Goal: Task Accomplishment & Management: Manage account settings

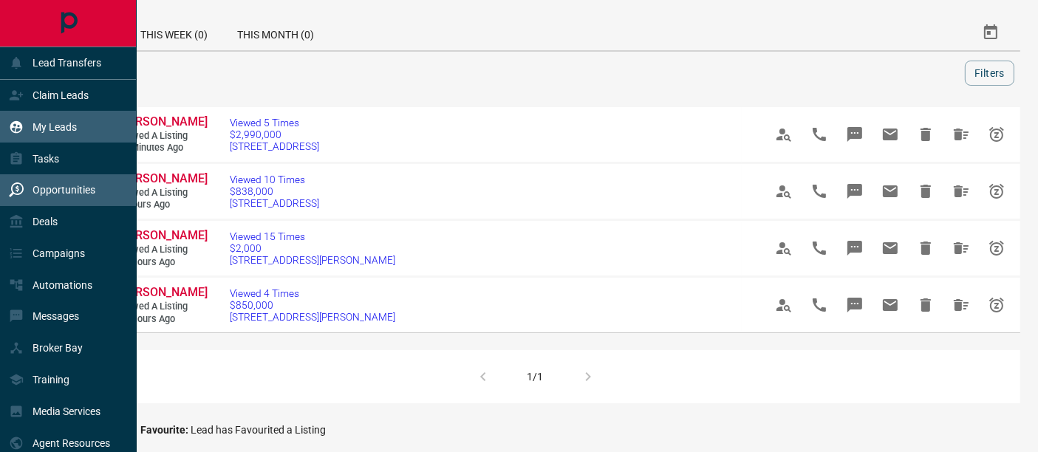
click at [67, 120] on div "My Leads" at bounding box center [43, 127] width 68 height 24
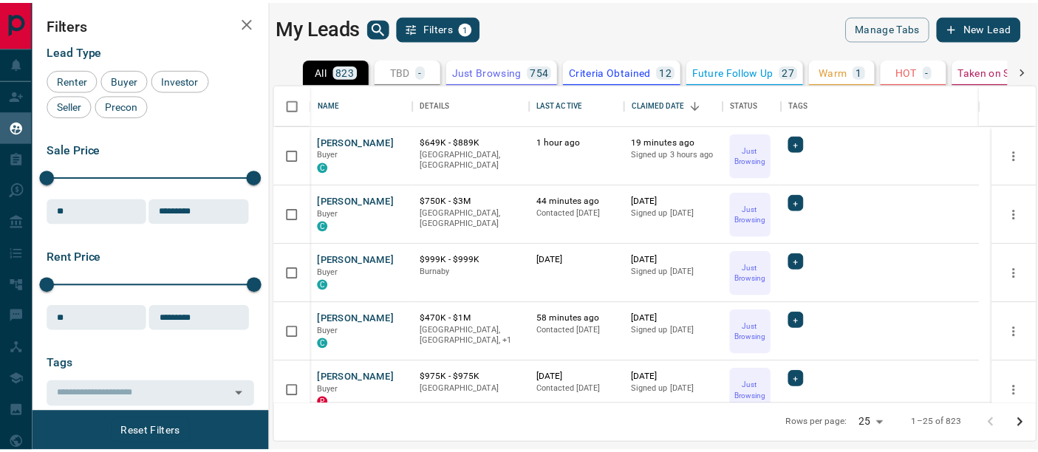
scroll to position [308, 760]
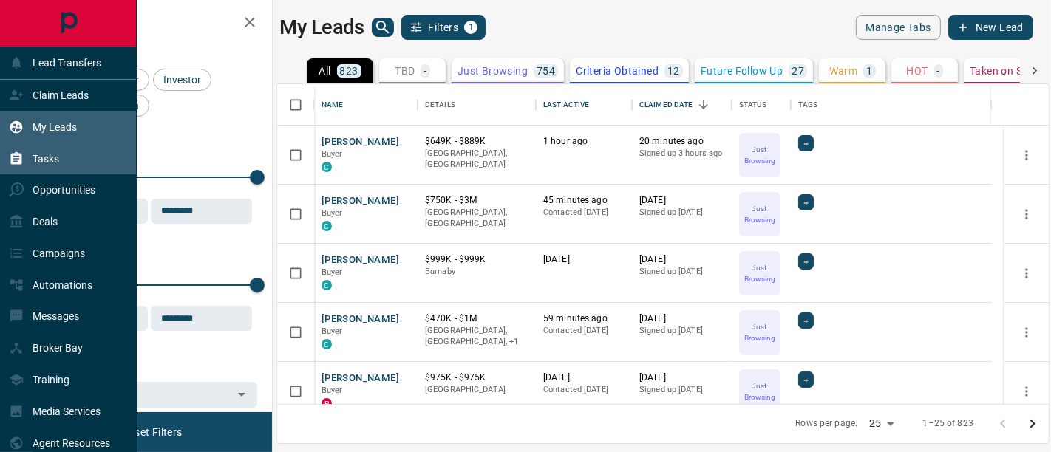
click at [41, 153] on p "Tasks" at bounding box center [46, 159] width 27 height 12
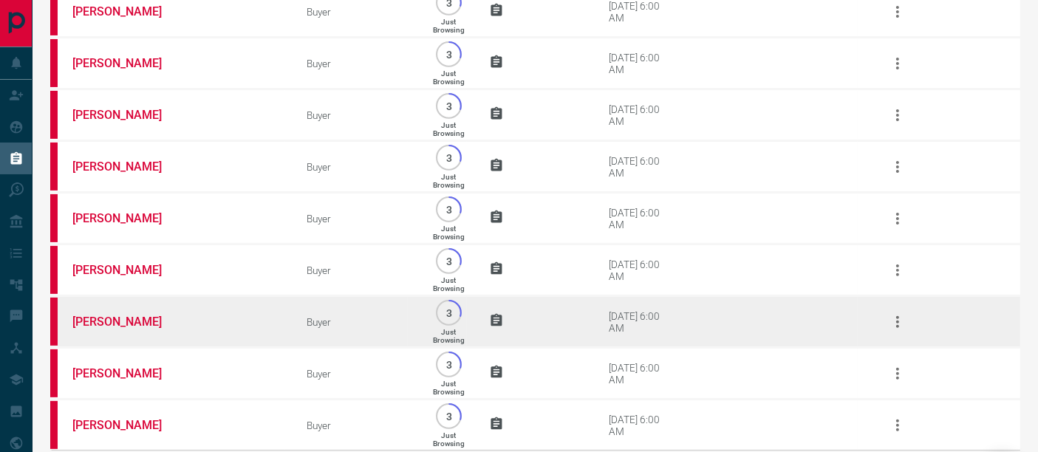
scroll to position [513, 0]
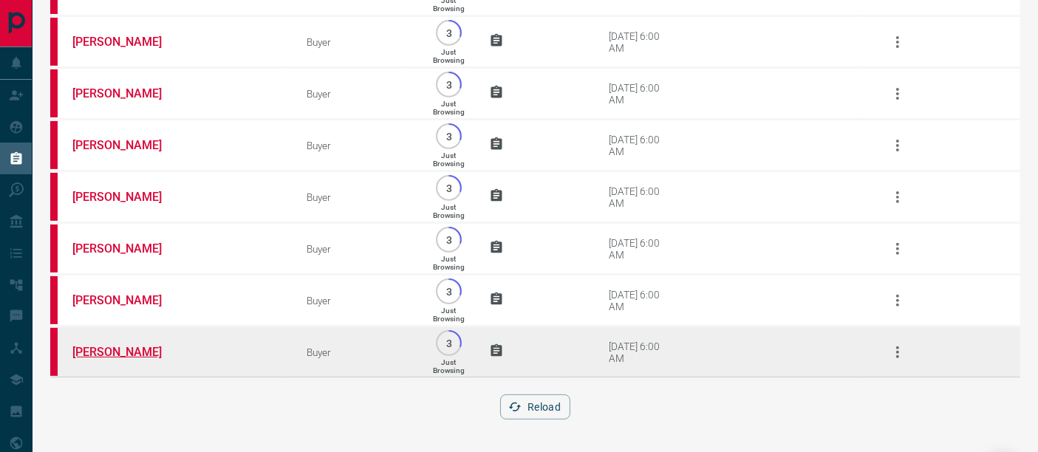
click at [122, 353] on link "[PERSON_NAME]" at bounding box center [127, 352] width 111 height 14
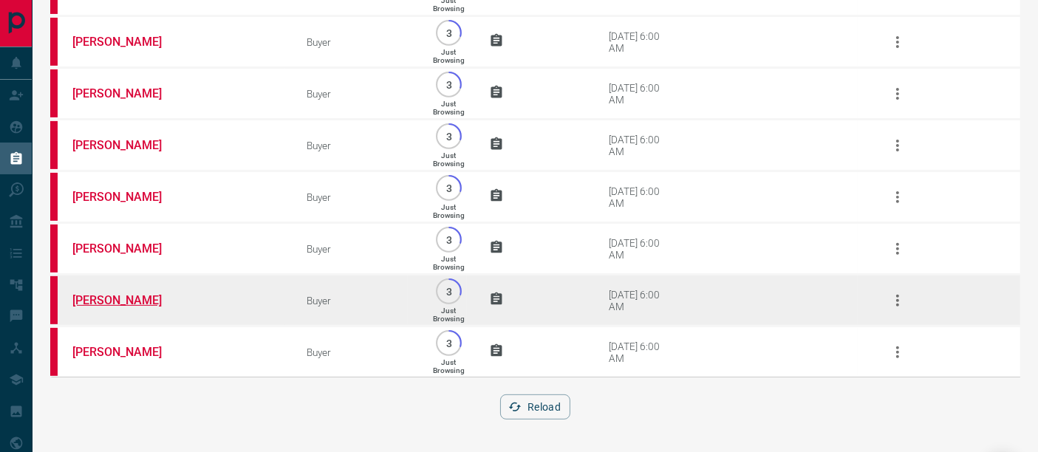
click at [137, 304] on link "[PERSON_NAME]" at bounding box center [127, 300] width 111 height 14
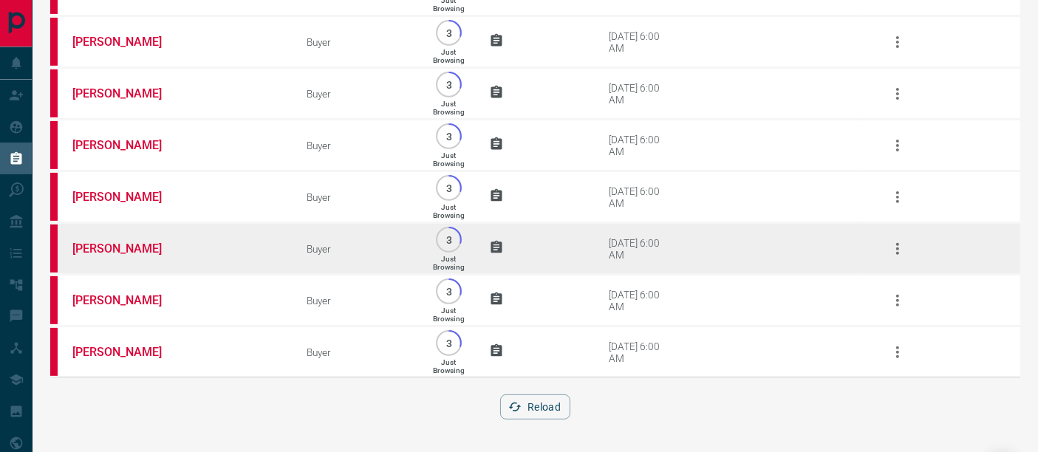
click at [110, 255] on td "[PERSON_NAME]" at bounding box center [167, 249] width 235 height 52
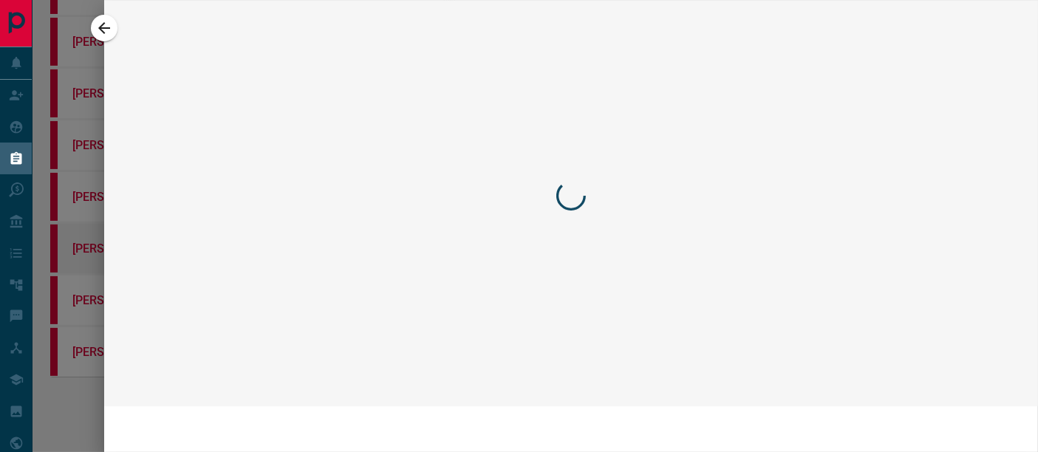
scroll to position [422, 0]
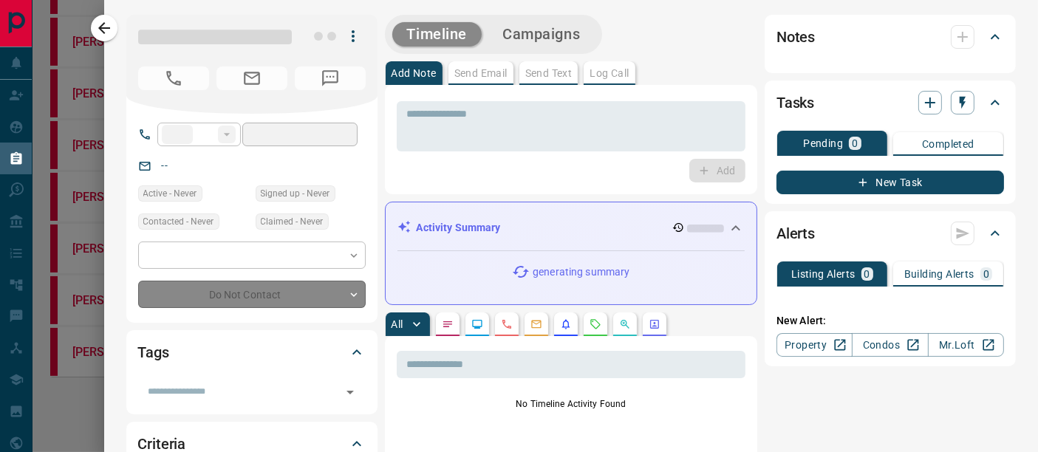
type input "**"
type input "**********"
type input "*"
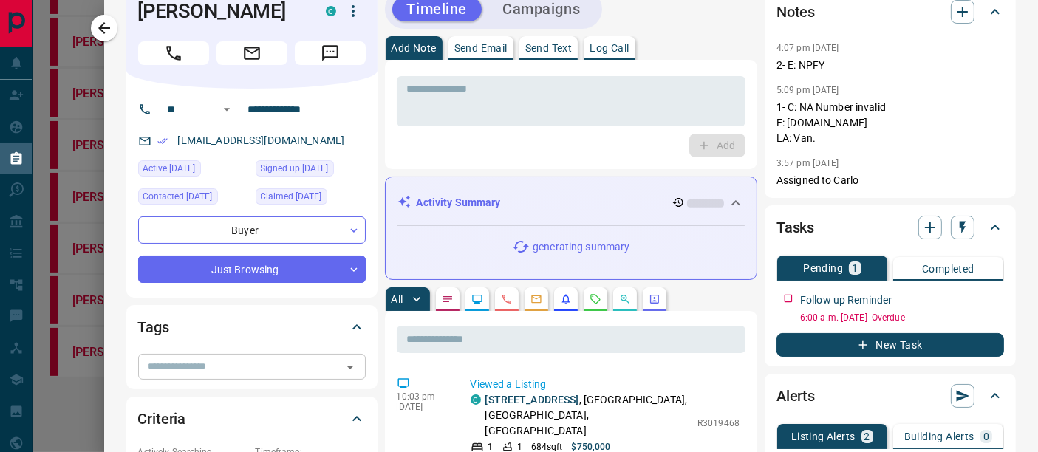
scroll to position [0, 0]
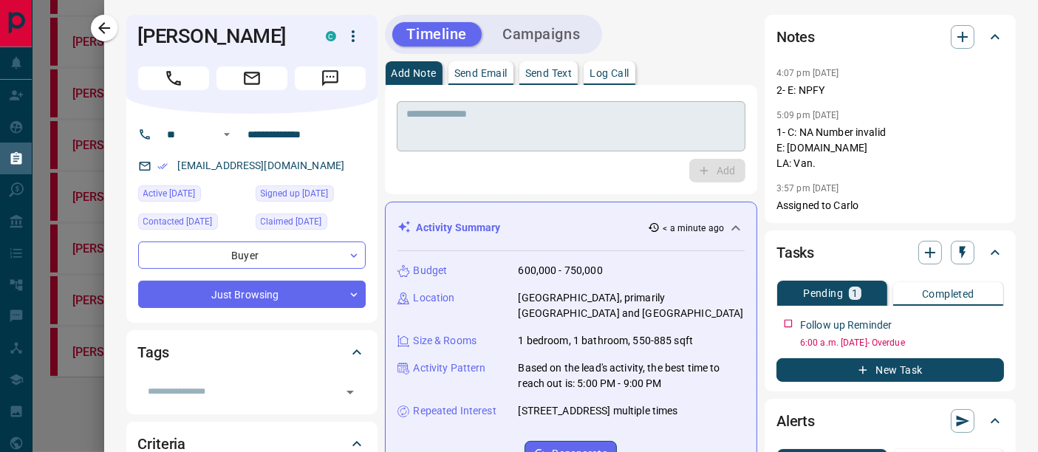
click at [547, 114] on textarea at bounding box center [571, 127] width 329 height 38
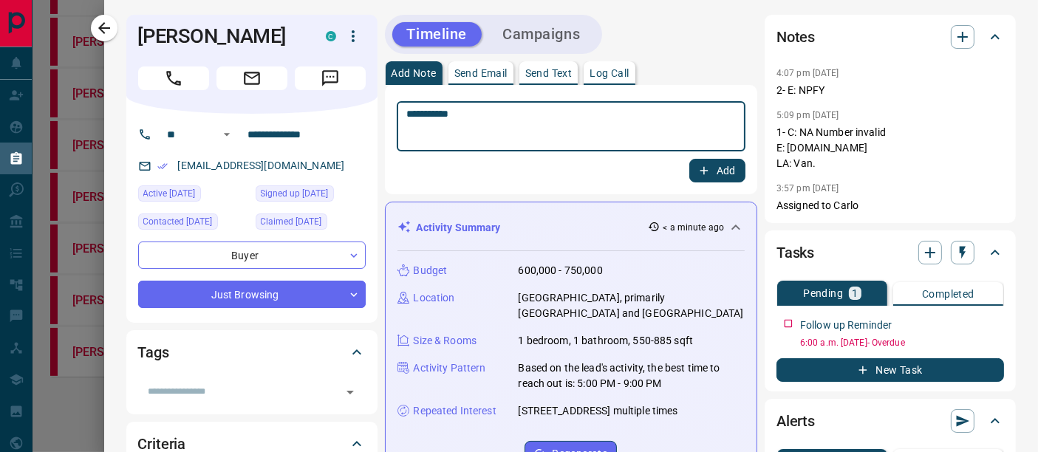
click at [412, 119] on textarea "**********" at bounding box center [570, 127] width 327 height 38
type textarea "**********"
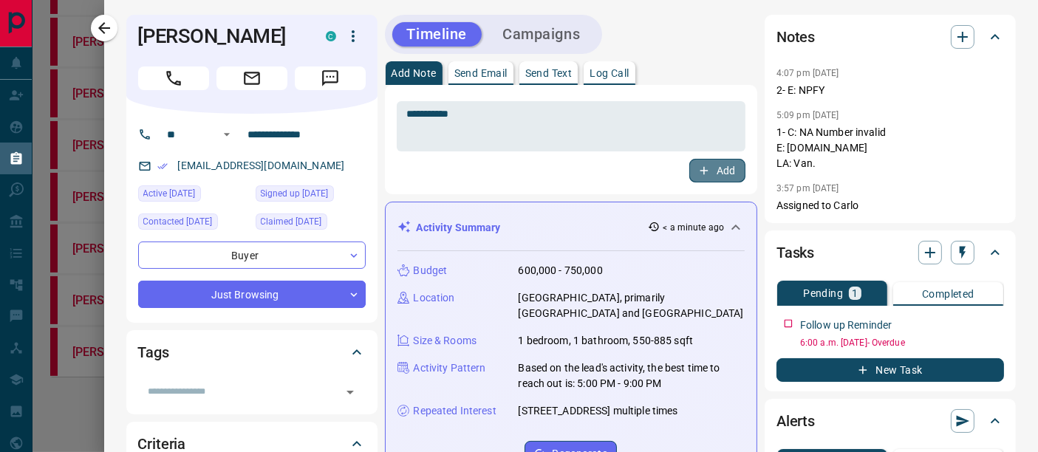
click at [698, 169] on icon "button" at bounding box center [704, 170] width 13 height 13
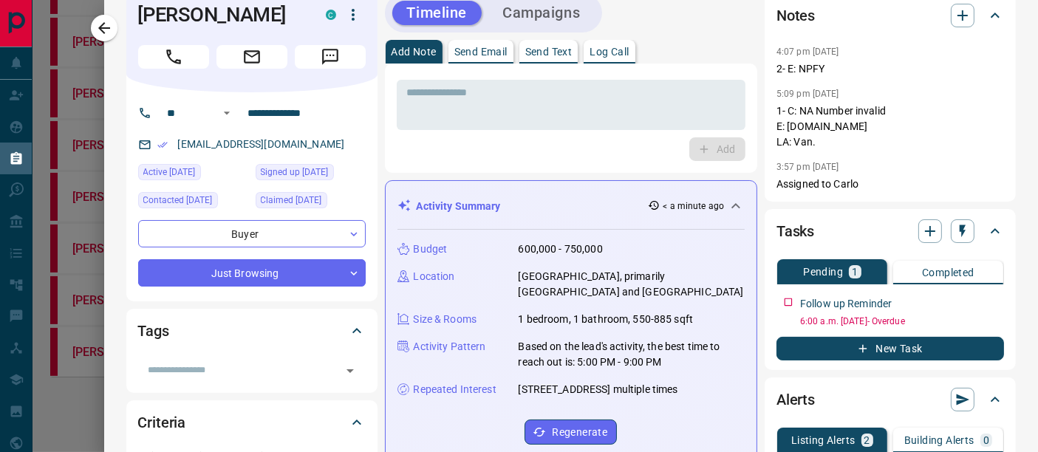
scroll to position [82, 0]
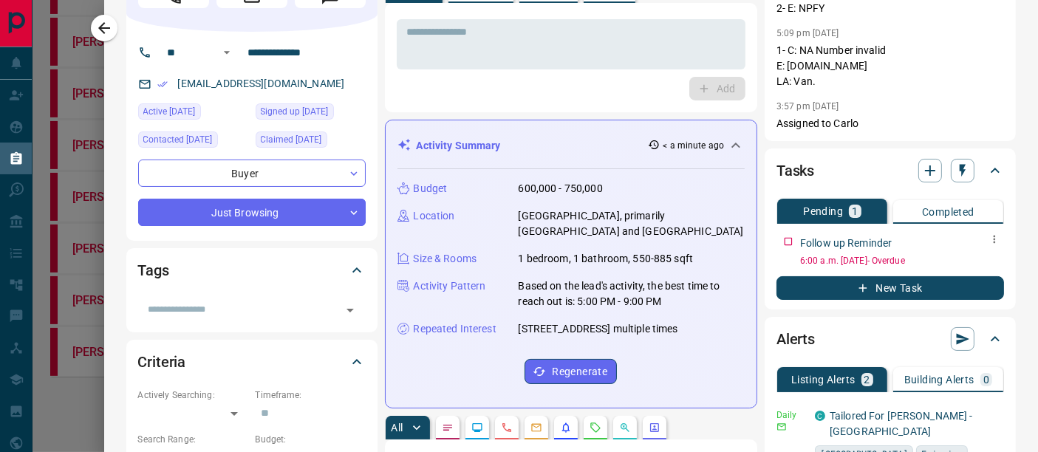
click at [989, 236] on icon "button" at bounding box center [995, 240] width 12 height 12
click at [967, 265] on li "Edit" at bounding box center [958, 267] width 65 height 22
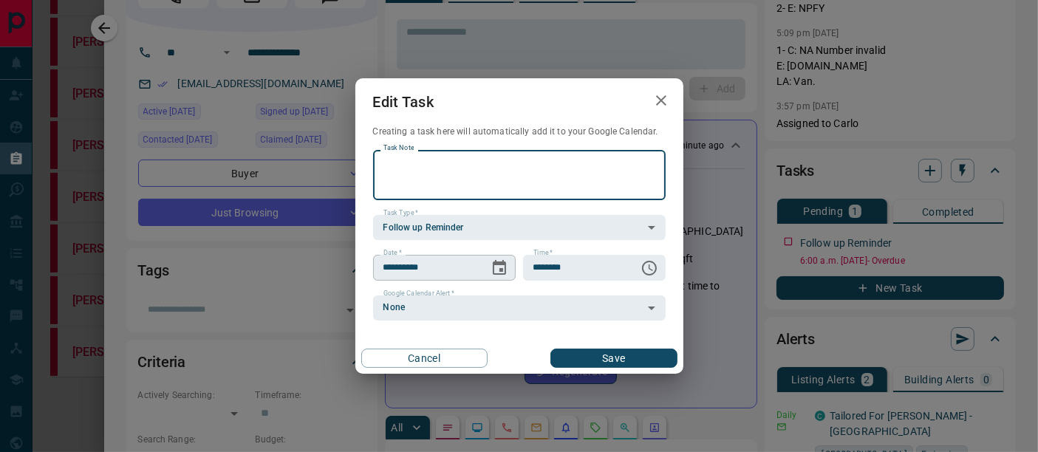
click at [502, 273] on icon "Choose date, selected date is Aug 18, 2025" at bounding box center [500, 268] width 18 height 18
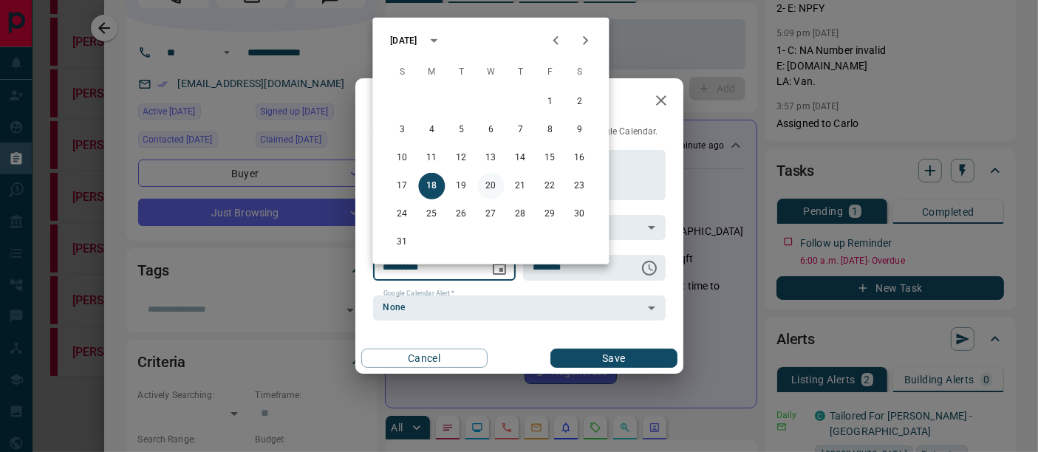
click at [497, 179] on button "20" at bounding box center [490, 186] width 27 height 27
type input "**********"
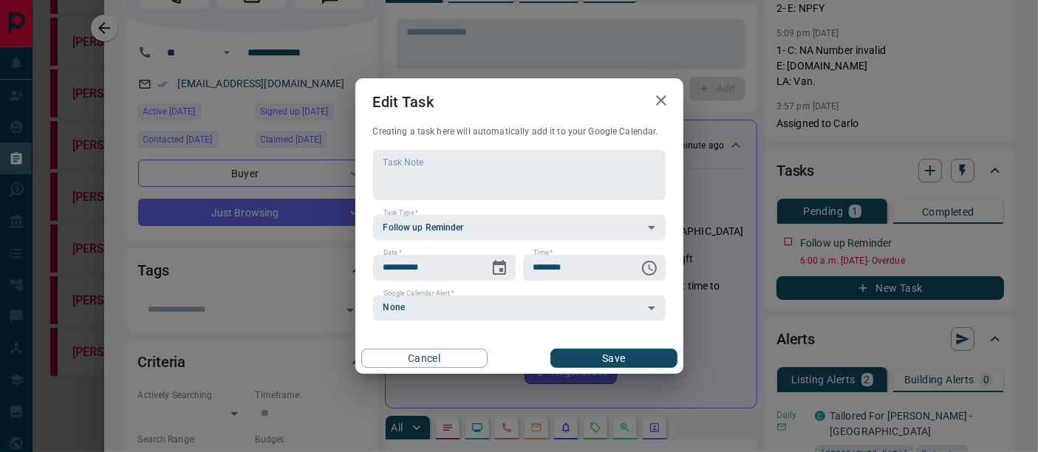
click at [608, 359] on button "Save" at bounding box center [614, 358] width 126 height 19
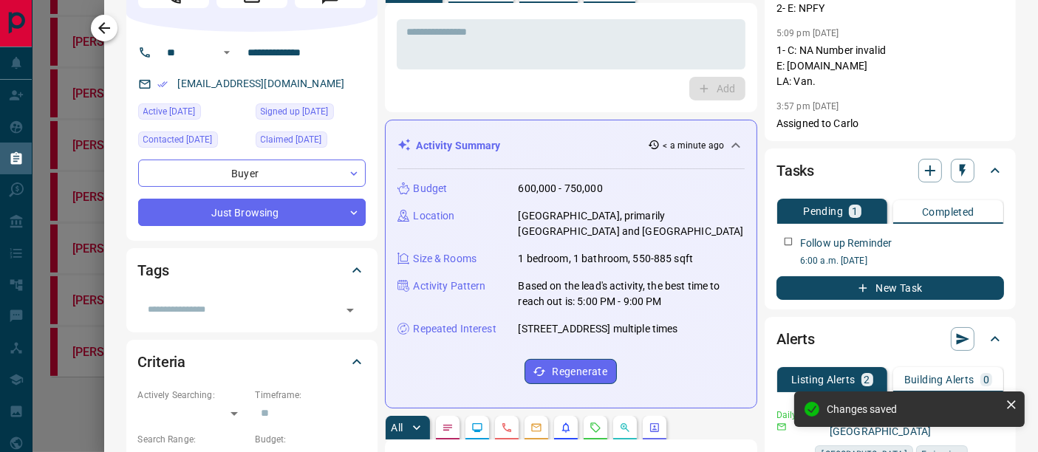
click at [115, 29] on button "button" at bounding box center [104, 28] width 27 height 27
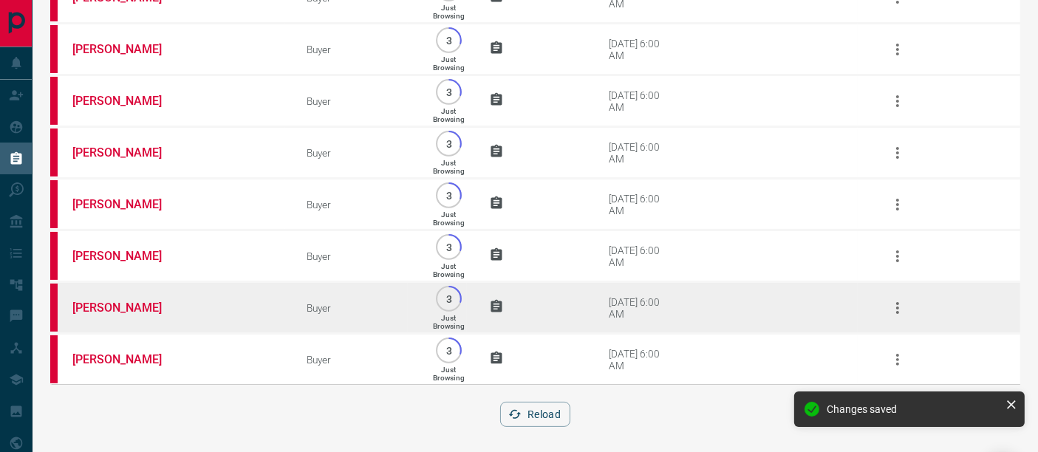
scroll to position [355, 0]
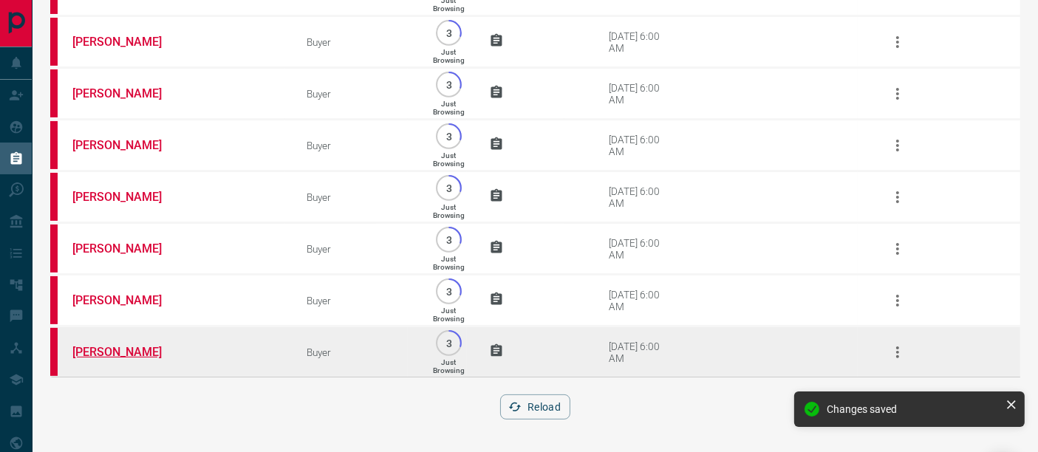
click at [109, 355] on link "[PERSON_NAME]" at bounding box center [127, 352] width 111 height 14
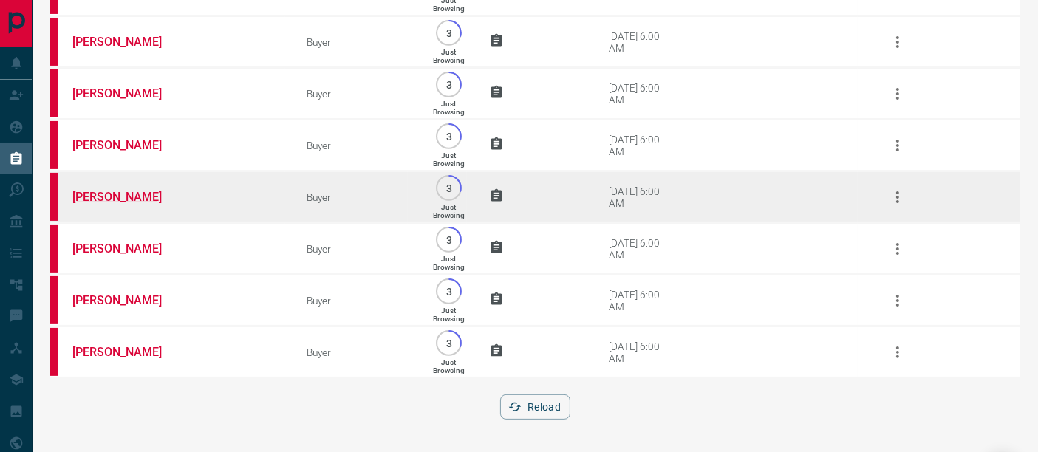
click at [131, 193] on link "[PERSON_NAME]" at bounding box center [127, 197] width 111 height 14
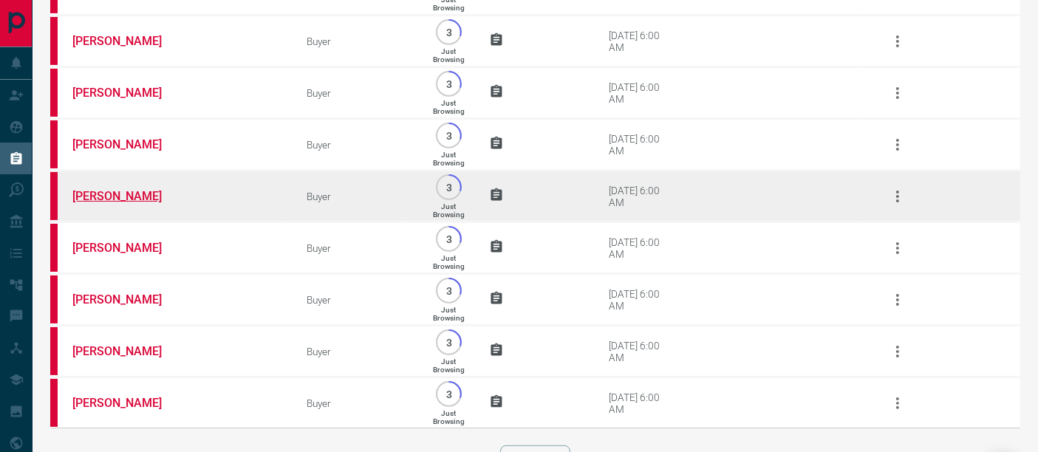
scroll to position [273, 0]
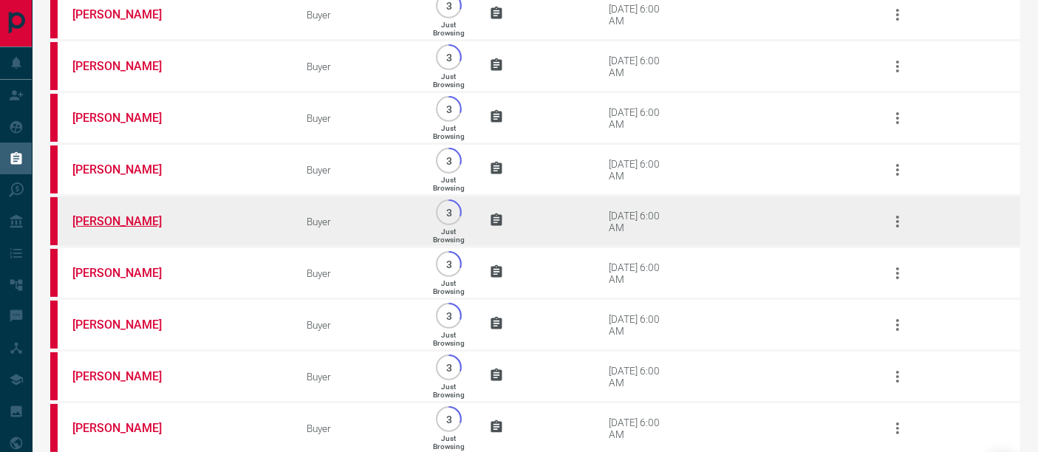
click at [121, 228] on link "[PERSON_NAME]" at bounding box center [127, 221] width 111 height 14
